Goal: Check status: Check status

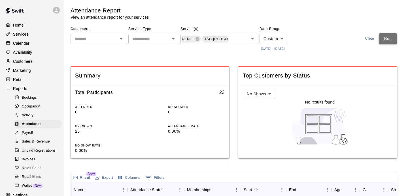
click at [385, 38] on button "Run" at bounding box center [388, 38] width 18 height 10
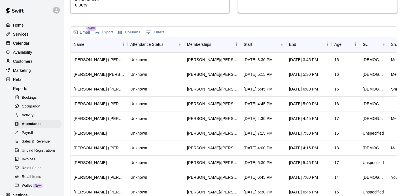
scroll to position [146, 0]
click at [268, 49] on div "Start" at bounding box center [261, 44] width 34 height 16
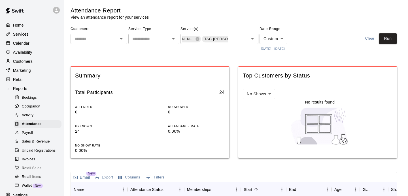
scroll to position [0, 0]
click at [391, 33] on div "Customers ​ Service Type ​ Service(s) TAC Todd/Brad TAC Tom/Mike ​ Date Range C…" at bounding box center [234, 39] width 326 height 28
click at [388, 39] on button "Run" at bounding box center [388, 38] width 18 height 10
click at [386, 38] on button "Run" at bounding box center [388, 38] width 18 height 10
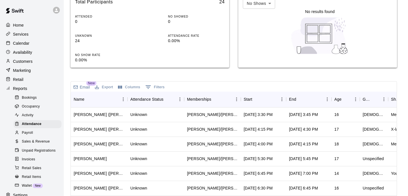
scroll to position [93, 0]
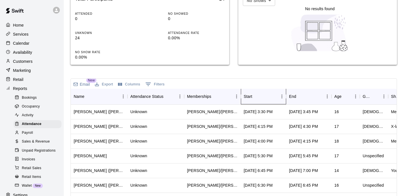
click at [254, 103] on div "Start" at bounding box center [261, 97] width 34 height 16
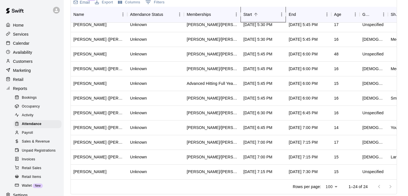
scroll to position [197, 0]
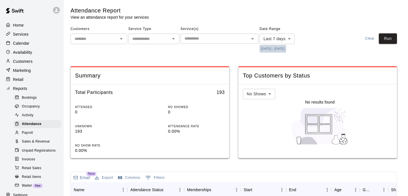
click at [279, 48] on button "[DATE] - [DATE]" at bounding box center [273, 49] width 27 height 8
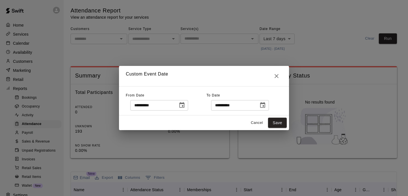
click at [184, 105] on icon "Choose date, selected date is Oct 7, 2025" at bounding box center [181, 105] width 7 height 7
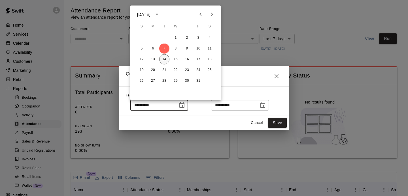
click at [163, 57] on button "14" at bounding box center [164, 59] width 10 height 10
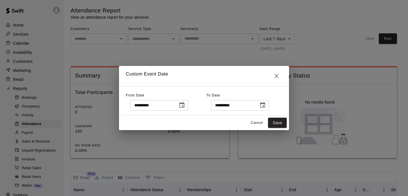
type input "**********"
click at [274, 124] on button "Save" at bounding box center [277, 123] width 19 height 10
type input "******"
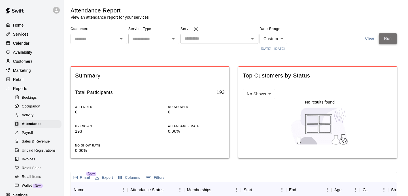
click at [386, 40] on button "Run" at bounding box center [388, 38] width 18 height 10
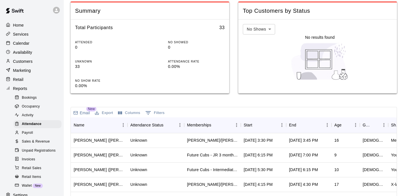
scroll to position [65, 0]
click at [266, 122] on div "Start" at bounding box center [261, 125] width 34 height 16
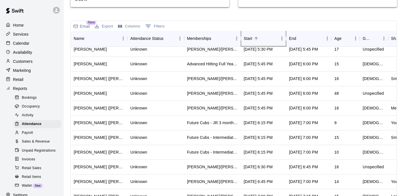
scroll to position [147, 0]
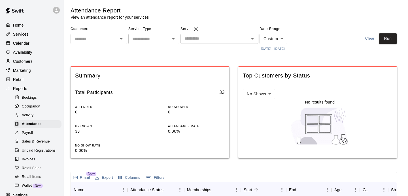
scroll to position [0, 0]
click at [240, 39] on input "text" at bounding box center [214, 38] width 65 height 7
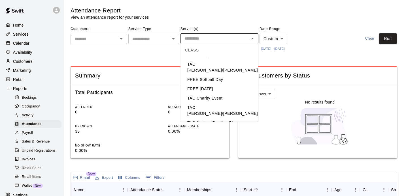
scroll to position [74, 0]
click at [233, 60] on li "TAC [PERSON_NAME]/[PERSON_NAME]" at bounding box center [219, 67] width 78 height 15
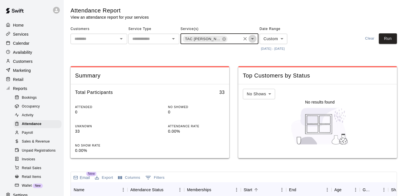
click at [252, 42] on button "Open" at bounding box center [252, 39] width 8 height 8
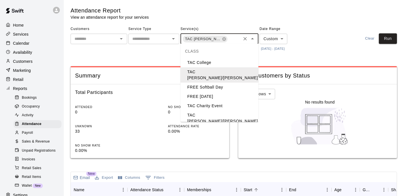
scroll to position [66, 0]
click at [223, 112] on li "TAC [PERSON_NAME]/[PERSON_NAME]" at bounding box center [219, 119] width 78 height 15
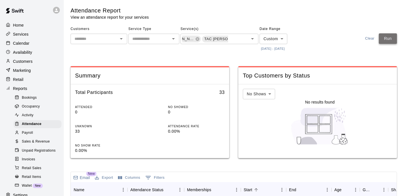
click at [392, 40] on button "Run" at bounding box center [388, 38] width 18 height 10
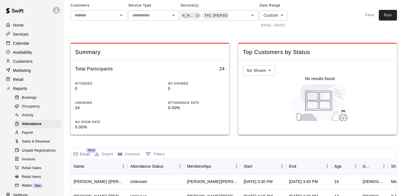
scroll to position [173, 0]
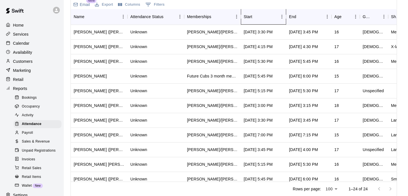
click at [279, 22] on div "Start" at bounding box center [282, 17] width 8 height 16
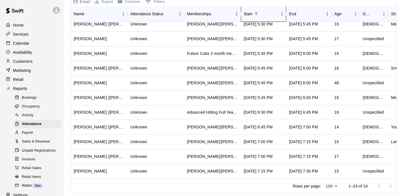
scroll to position [176, 0]
